Goal: Find specific page/section: Find specific page/section

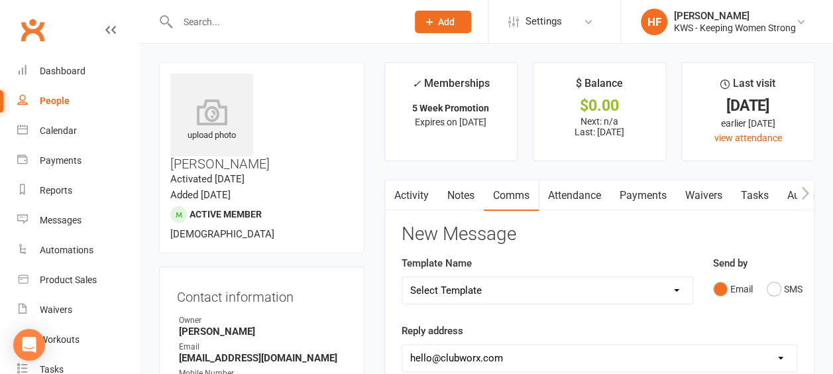
click at [232, 28] on input "text" at bounding box center [286, 22] width 224 height 19
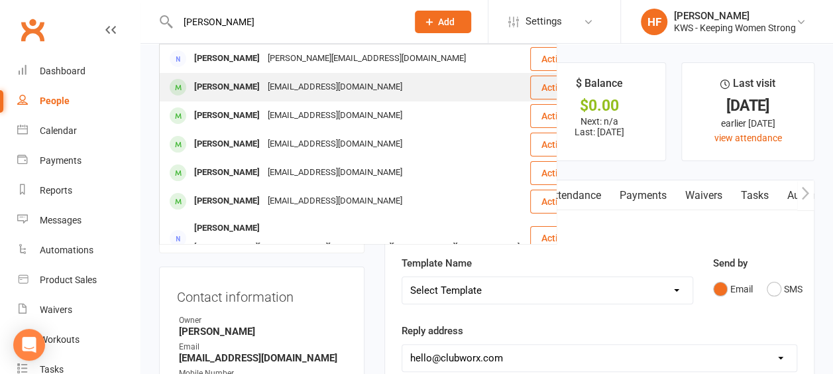
type input "[PERSON_NAME]"
click at [278, 95] on div "[EMAIL_ADDRESS][DOMAIN_NAME]" at bounding box center [335, 87] width 142 height 19
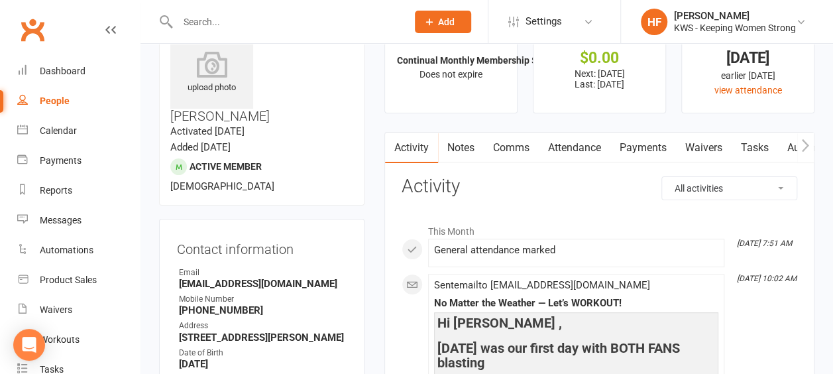
scroll to position [66, 0]
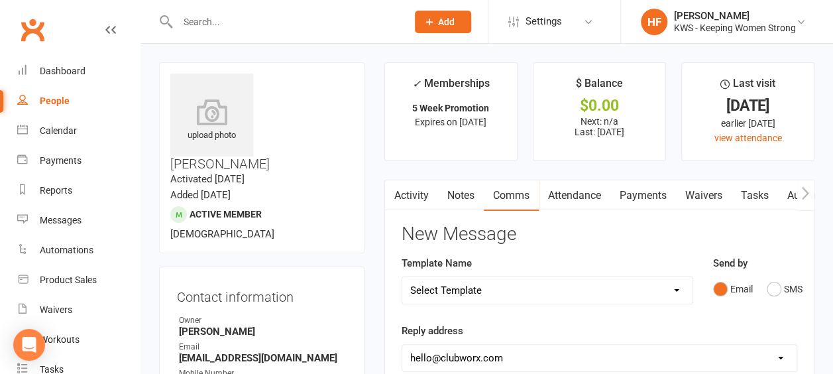
click at [244, 21] on input "text" at bounding box center [286, 22] width 224 height 19
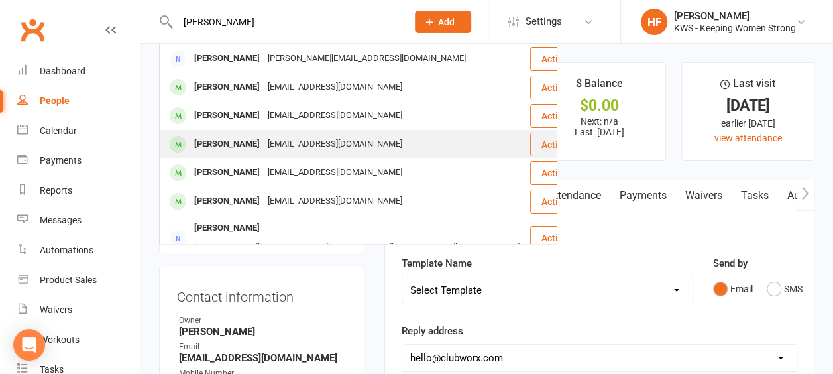
type input "[PERSON_NAME]"
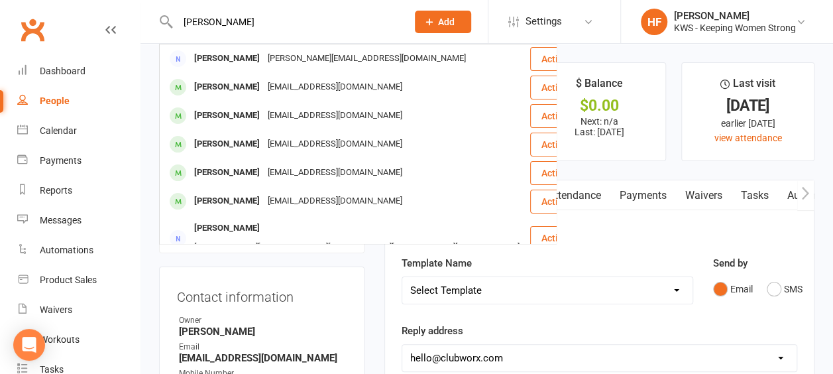
click at [242, 144] on div "[PERSON_NAME]" at bounding box center [227, 143] width 74 height 19
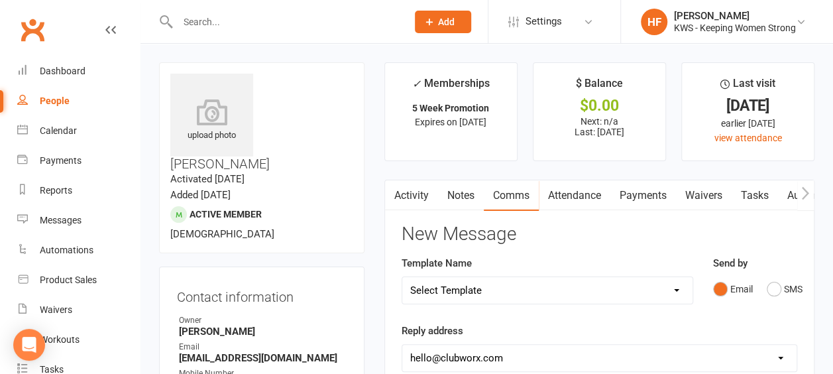
click at [237, 22] on input "text" at bounding box center [286, 22] width 224 height 19
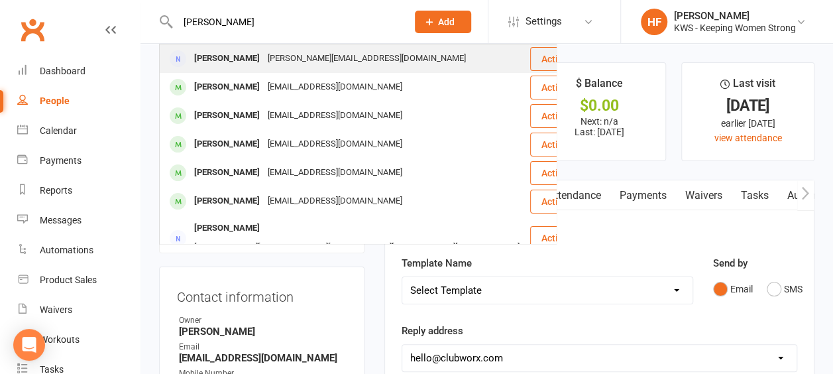
type input "[PERSON_NAME]"
click at [265, 60] on div "[PERSON_NAME][EMAIL_ADDRESS][DOMAIN_NAME]" at bounding box center [367, 58] width 206 height 19
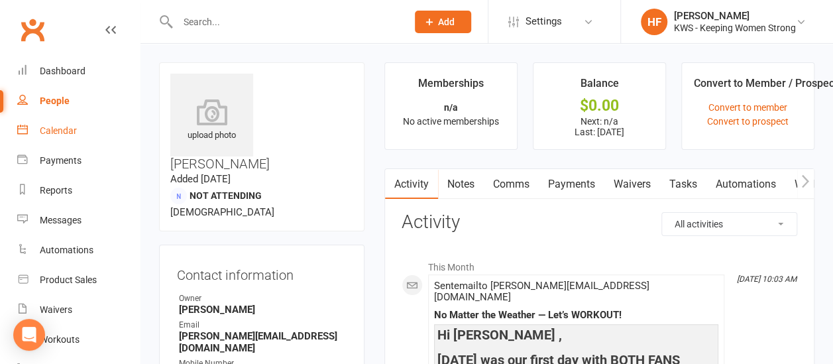
click at [66, 132] on div "Calendar" at bounding box center [58, 130] width 37 height 11
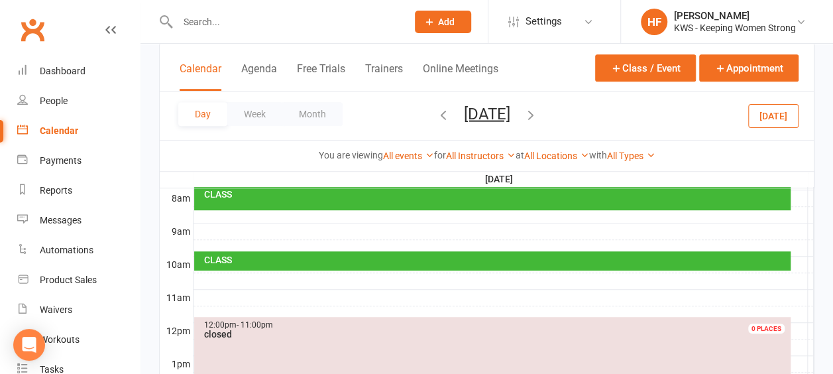
scroll to position [265, 0]
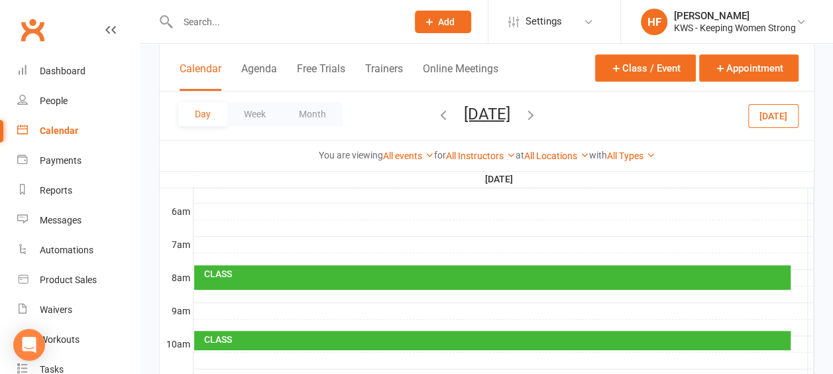
click at [436, 113] on icon "button" at bounding box center [443, 114] width 15 height 15
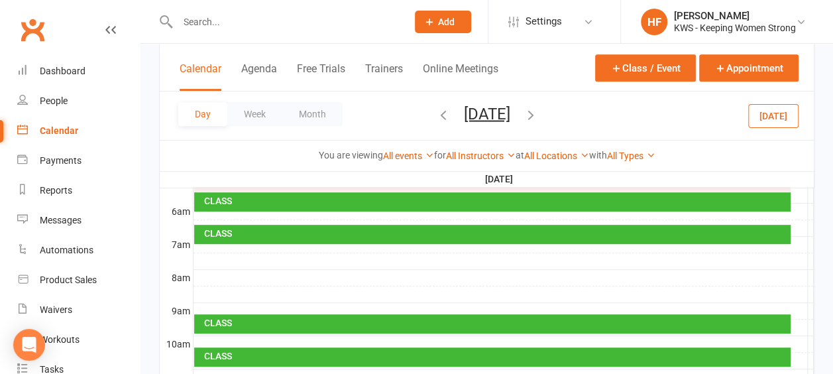
click at [436, 112] on icon "button" at bounding box center [443, 114] width 15 height 15
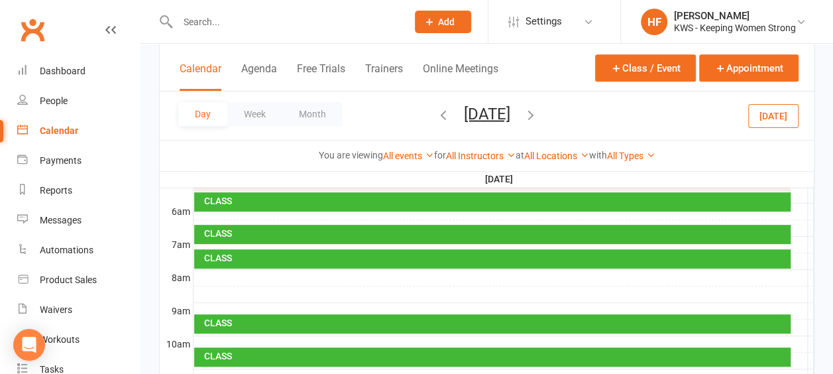
click at [436, 115] on icon "button" at bounding box center [443, 114] width 15 height 15
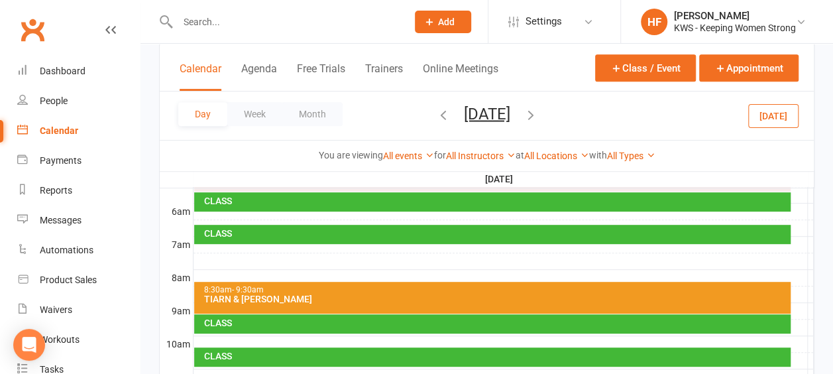
click at [436, 119] on icon "button" at bounding box center [443, 114] width 15 height 15
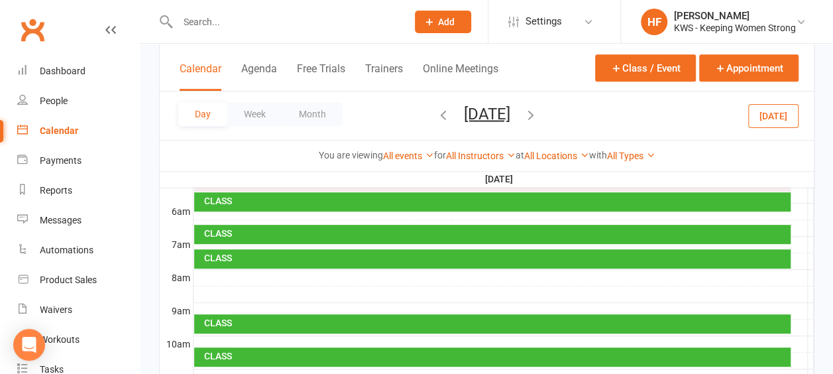
click at [436, 111] on icon "button" at bounding box center [443, 114] width 15 height 15
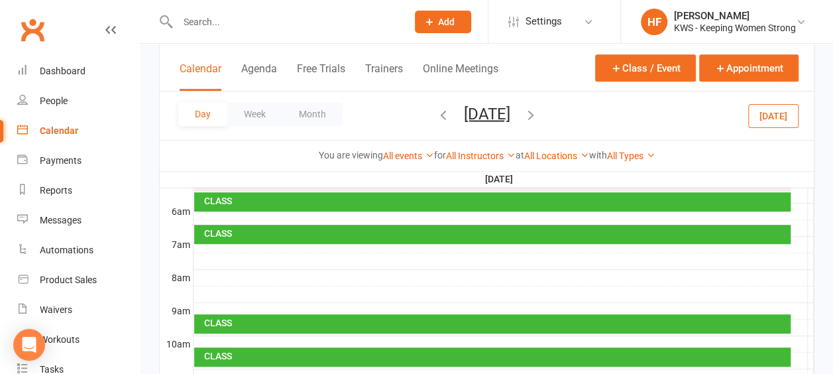
click at [436, 111] on icon "button" at bounding box center [443, 114] width 15 height 15
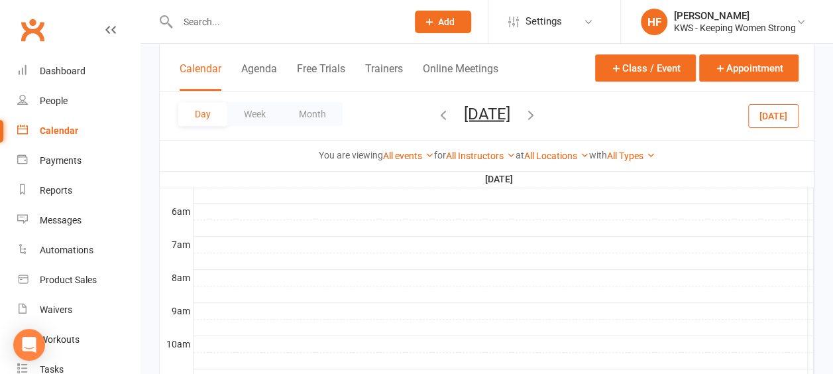
click at [436, 111] on icon "button" at bounding box center [443, 114] width 15 height 15
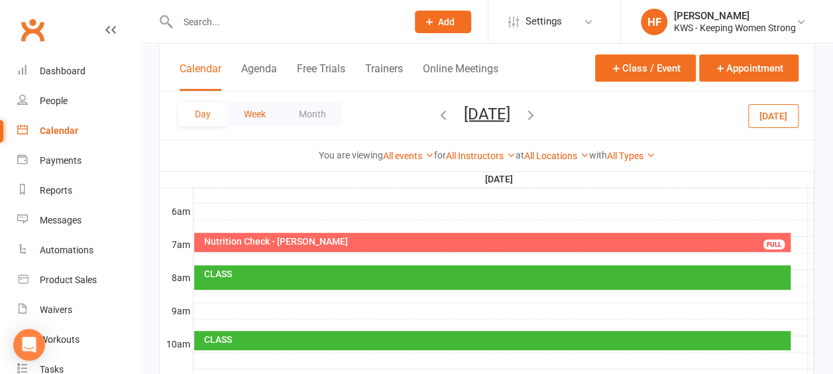
click at [256, 112] on button "Week" at bounding box center [254, 114] width 55 height 24
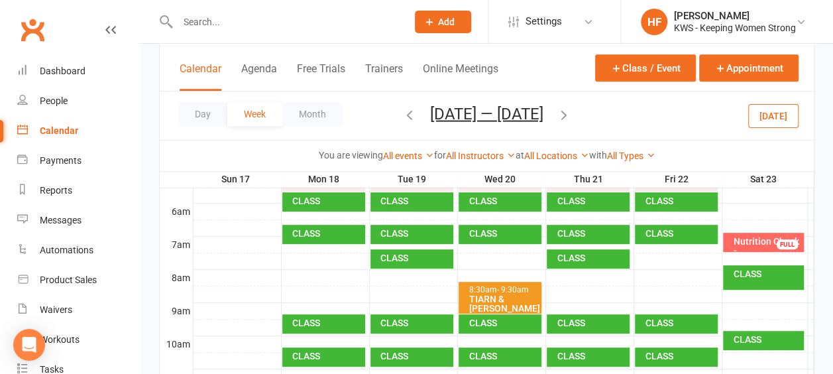
click at [402, 113] on icon "button" at bounding box center [409, 114] width 15 height 15
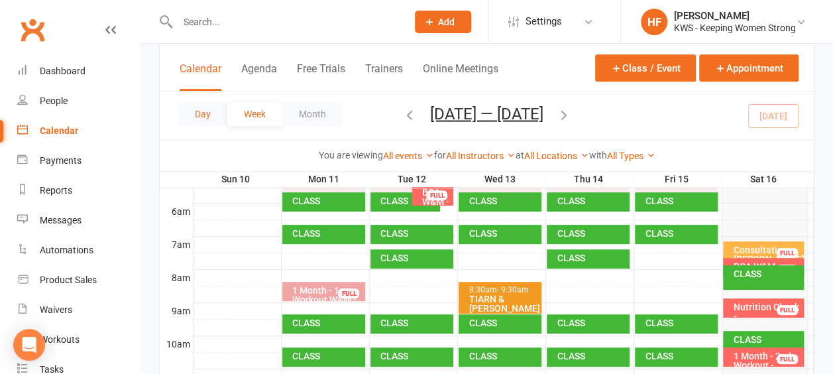
click at [201, 117] on button "Day" at bounding box center [202, 114] width 49 height 24
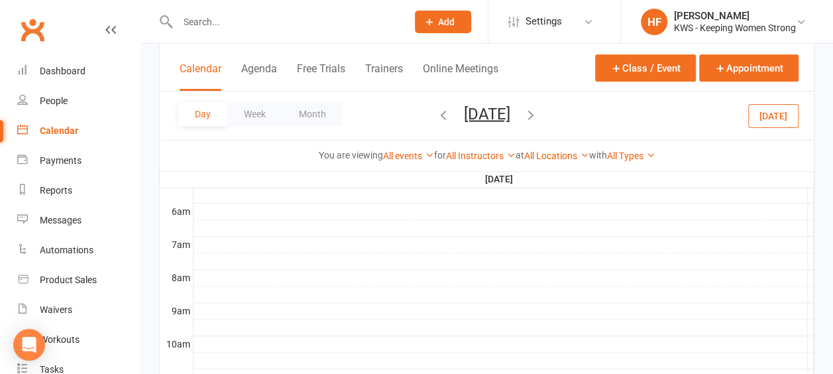
click at [538, 115] on icon "button" at bounding box center [530, 114] width 15 height 15
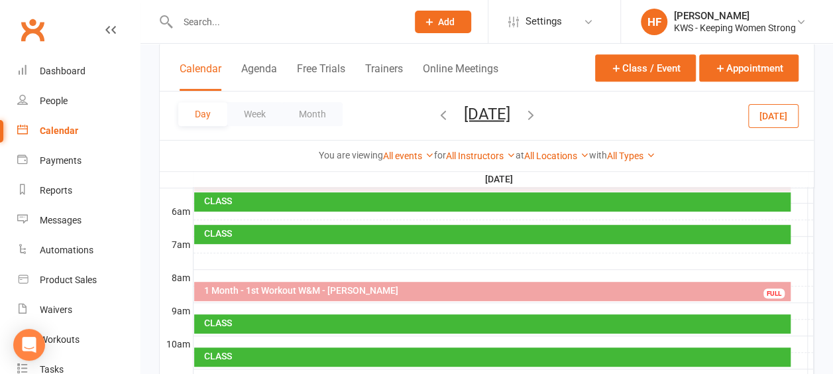
click at [538, 115] on icon "button" at bounding box center [530, 114] width 15 height 15
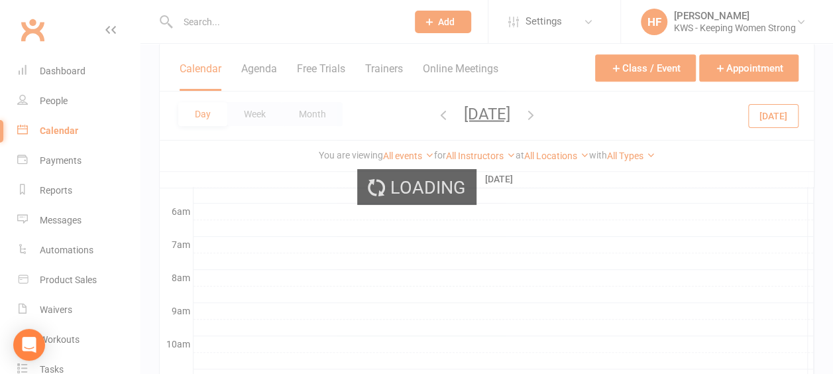
click at [583, 115] on div "Loading" at bounding box center [416, 187] width 833 height 374
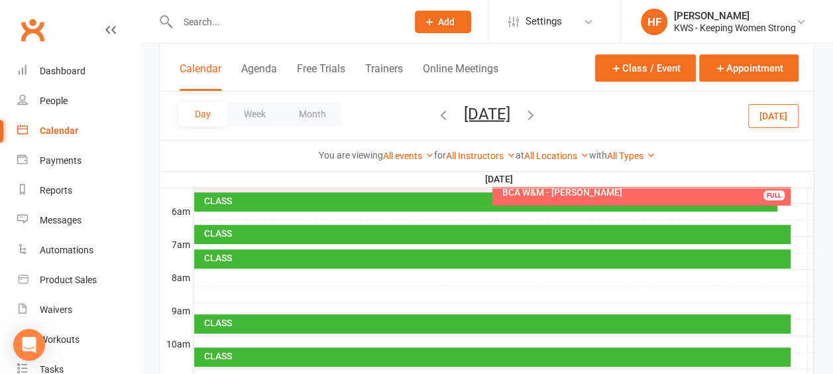
click at [538, 115] on icon "button" at bounding box center [530, 114] width 15 height 15
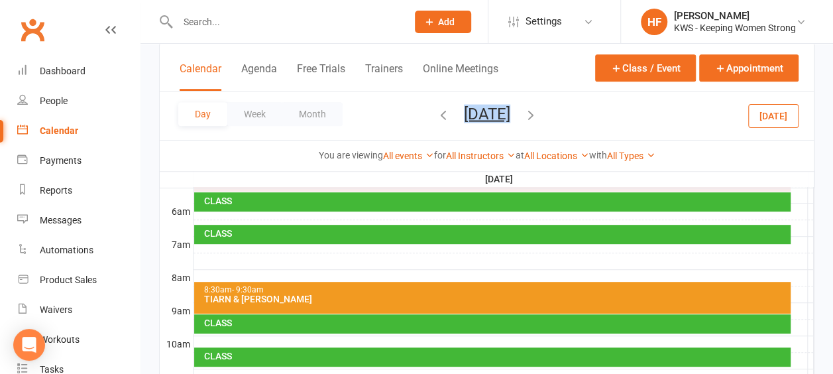
click at [523, 115] on span "[DATE] [DATE] Sun Mon Tue Wed Thu Fri Sat 27 28 29 30 31 01 02 03 04 05 06 07 0…" at bounding box center [486, 115] width 73 height 23
drag, startPoint x: 583, startPoint y: 115, endPoint x: 596, endPoint y: 114, distance: 13.3
click at [538, 114] on icon "button" at bounding box center [530, 114] width 15 height 15
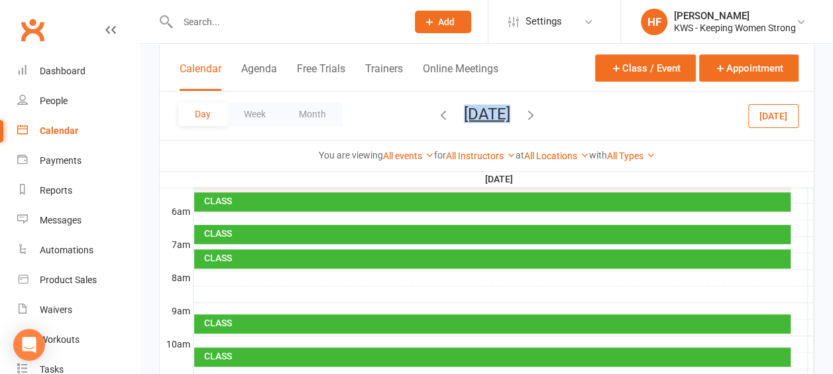
click at [538, 115] on icon "button" at bounding box center [530, 114] width 15 height 15
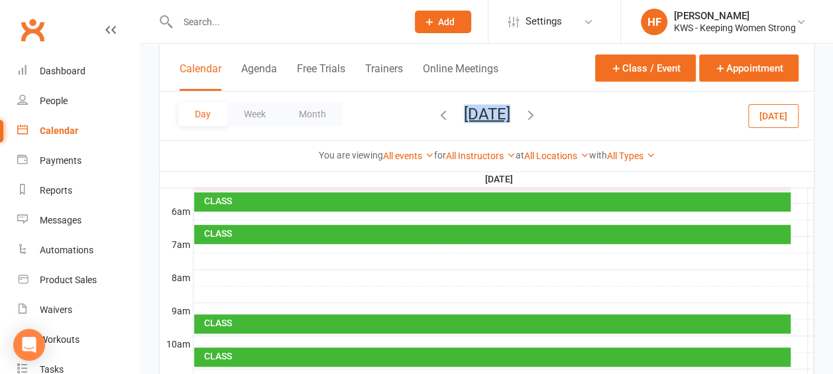
click at [538, 114] on icon "button" at bounding box center [530, 114] width 15 height 15
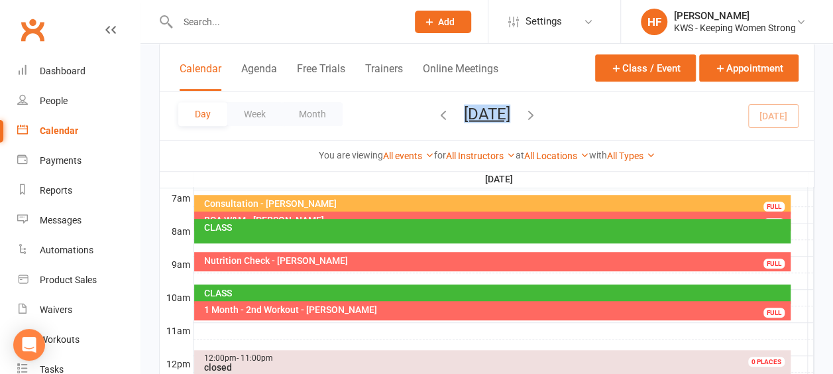
scroll to position [397, 0]
